Goal: Transaction & Acquisition: Download file/media

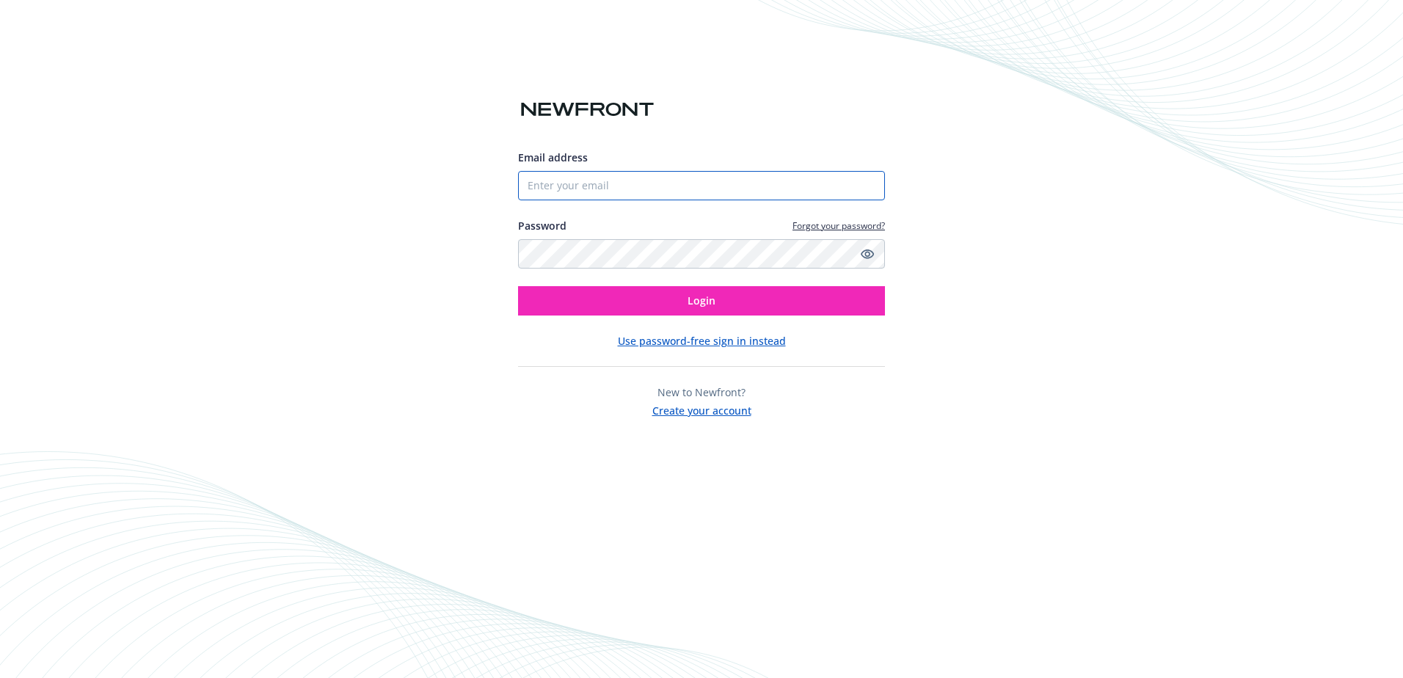
click at [577, 191] on input "Email address" at bounding box center [701, 185] width 367 height 29
type input "[EMAIL_ADDRESS][DOMAIN_NAME]"
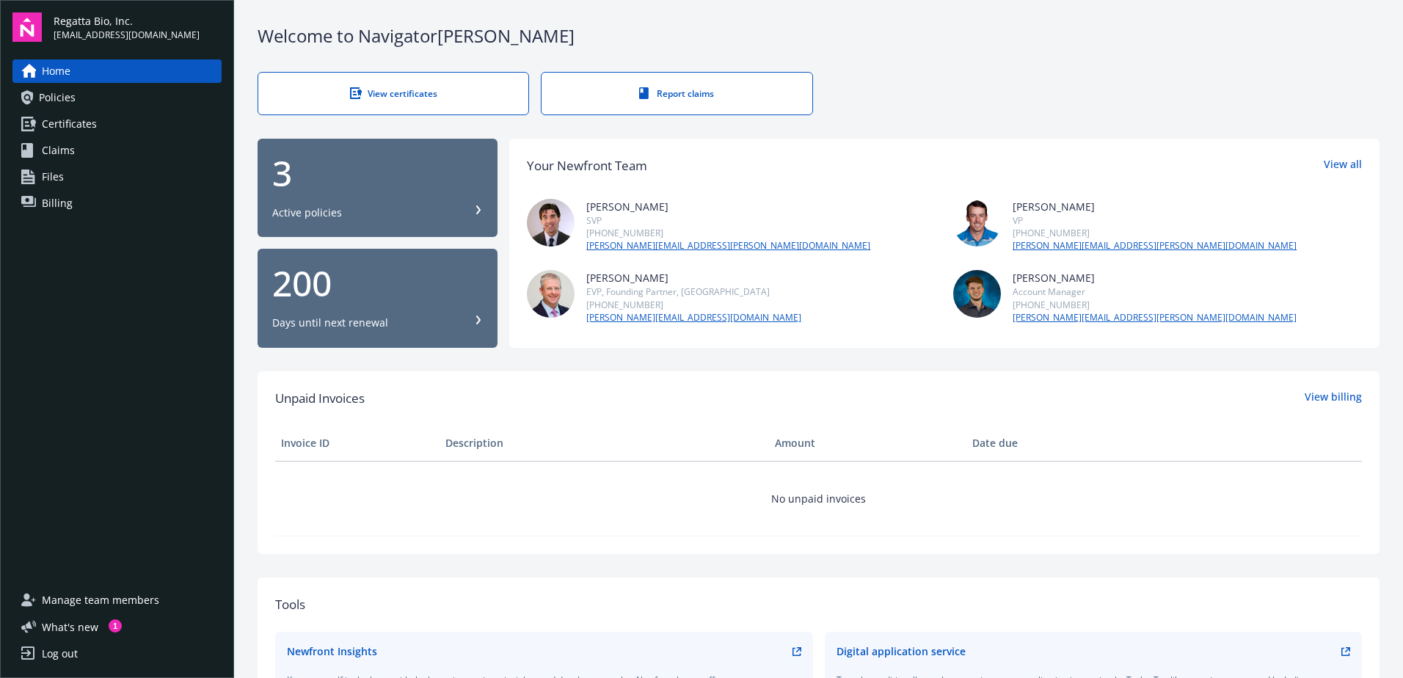
click at [100, 103] on link "Policies" at bounding box center [116, 97] width 209 height 23
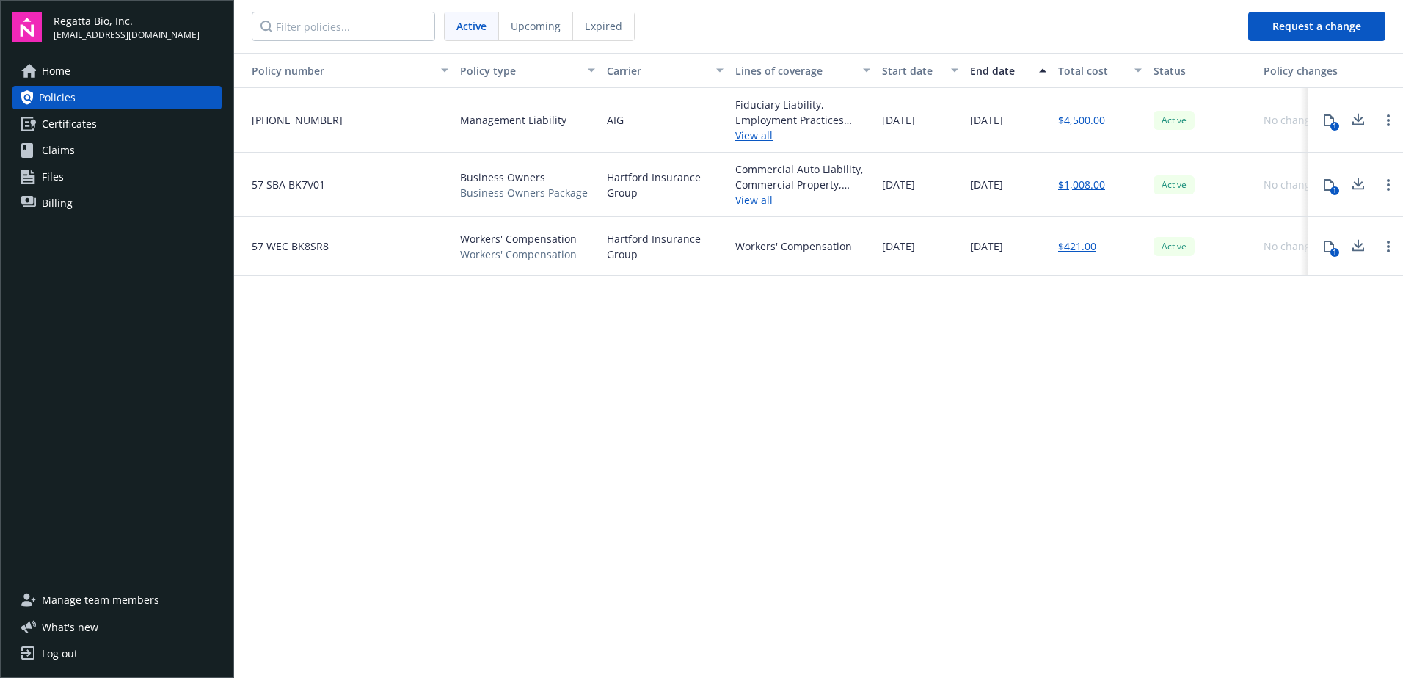
click at [1356, 182] on icon at bounding box center [1358, 184] width 18 height 18
click at [1362, 252] on icon at bounding box center [1358, 246] width 18 height 18
